Goal: Task Accomplishment & Management: Use online tool/utility

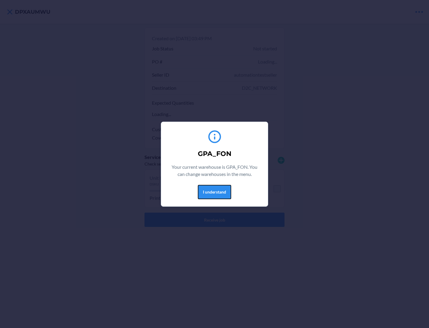
click at [214, 192] on button "I understand" at bounding box center [214, 192] width 33 height 14
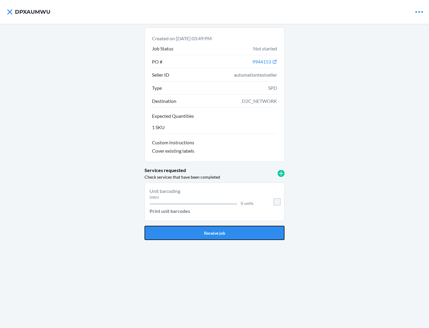
click at [215, 233] on button "Receive job" at bounding box center [215, 233] width 140 height 14
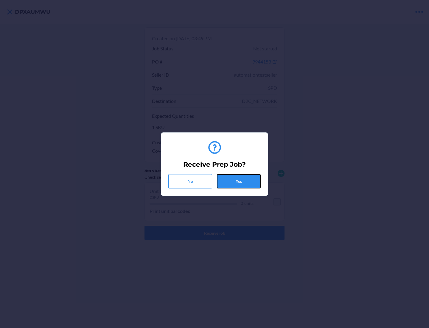
click at [239, 181] on button "Yes" at bounding box center [239, 181] width 44 height 14
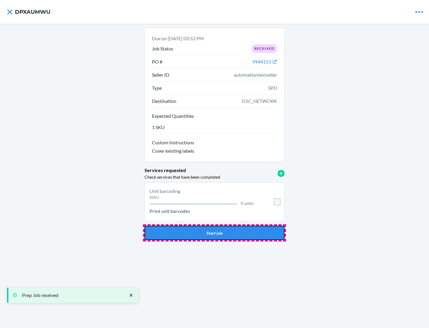
click at [215, 233] on button "Start job" at bounding box center [215, 233] width 140 height 14
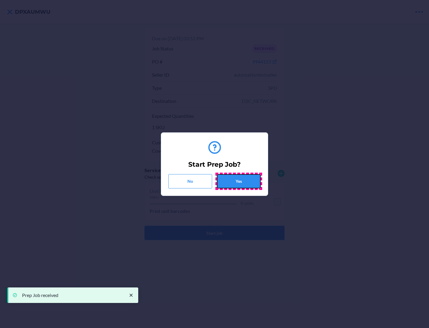
click at [239, 181] on button "Yes" at bounding box center [239, 181] width 44 height 14
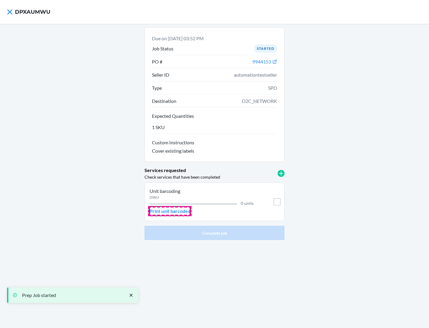
click at [170, 211] on p "Print unit barcodes" at bounding box center [170, 210] width 41 height 7
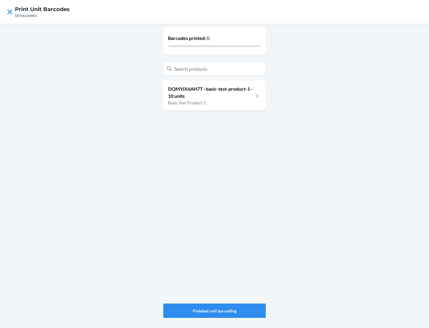
click at [42, 9] on h4 "Print Unit Barcodes" at bounding box center [42, 9] width 55 height 8
click at [211, 92] on p "DQMYJX6AH7T · basic-test-product-1 · 10 units" at bounding box center [211, 92] width 86 height 14
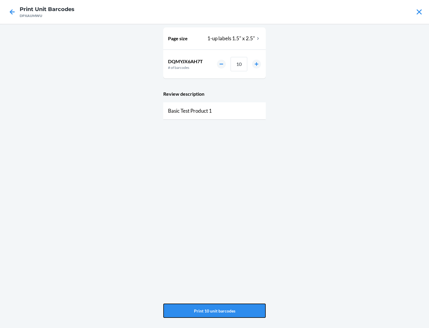
click at [215, 311] on button "Print 10 unit barcodes" at bounding box center [214, 310] width 103 height 14
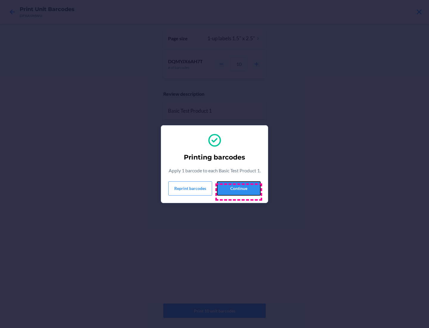
click at [239, 192] on button "Continue" at bounding box center [239, 188] width 44 height 14
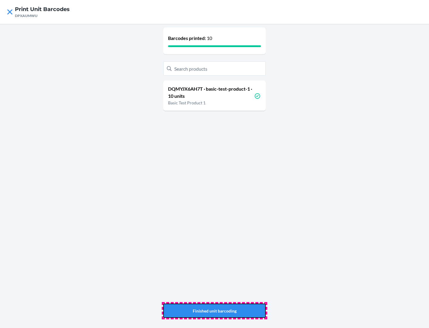
click at [215, 311] on button "Finished unit barcoding" at bounding box center [214, 310] width 103 height 14
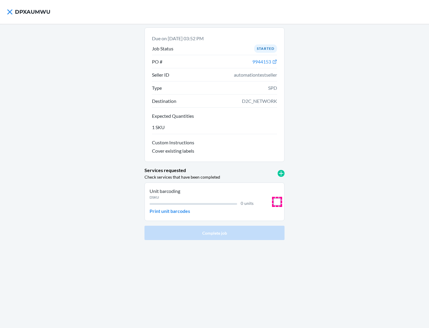
click at [277, 202] on input "checkbox" at bounding box center [277, 201] width 7 height 7
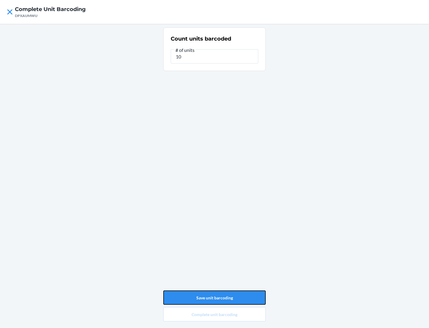
click at [215, 297] on button "Save unit barcoding" at bounding box center [214, 297] width 103 height 14
type input "0"
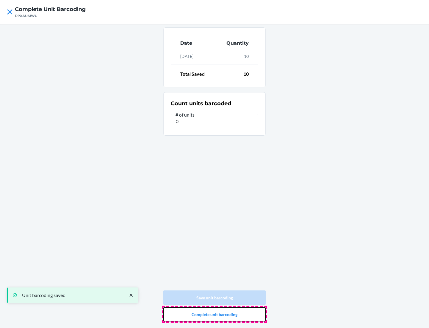
click at [215, 314] on button "Complete unit barcoding" at bounding box center [214, 314] width 103 height 14
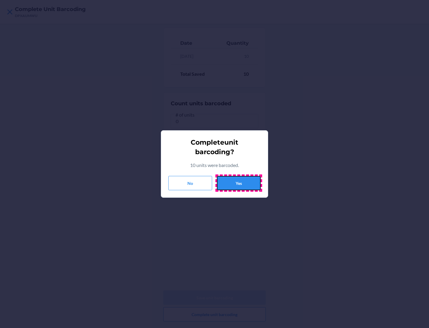
click at [239, 183] on button "Yes" at bounding box center [239, 183] width 44 height 14
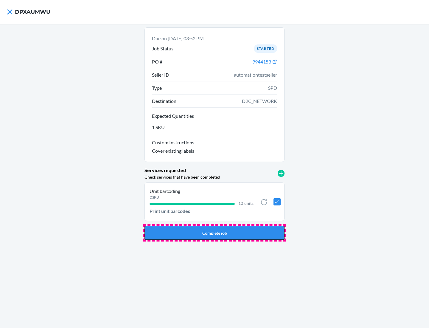
click at [215, 233] on button "Complete job" at bounding box center [215, 233] width 140 height 14
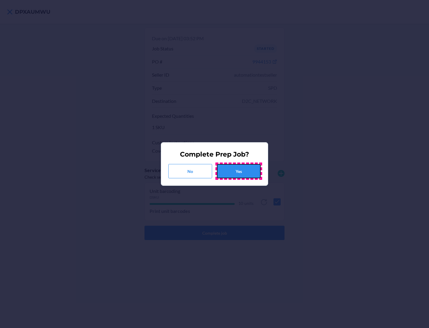
click at [239, 171] on button "Yes" at bounding box center [239, 171] width 44 height 14
